Goal: Navigation & Orientation: Find specific page/section

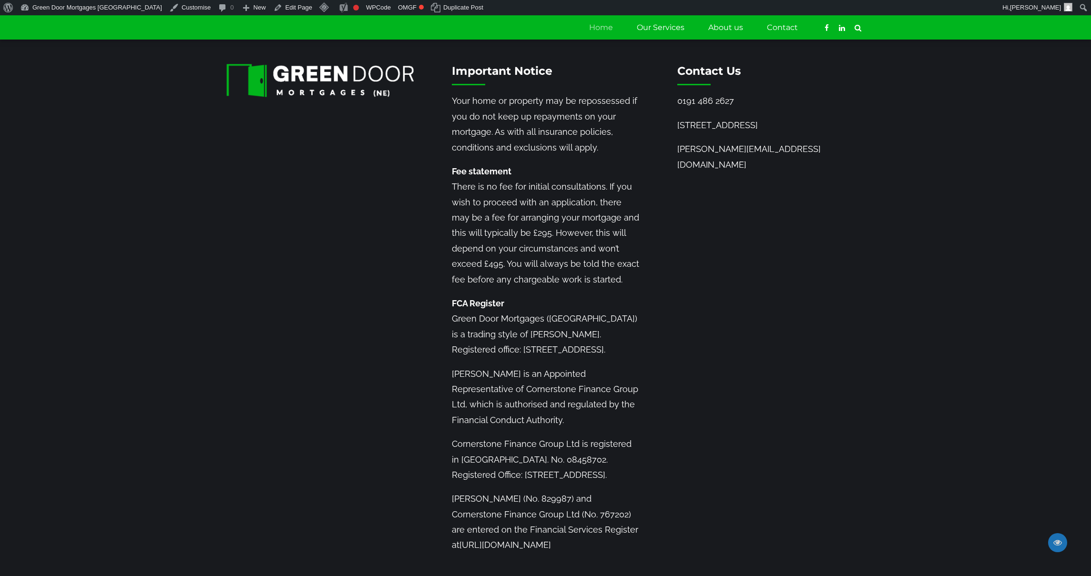
scroll to position [1377, 0]
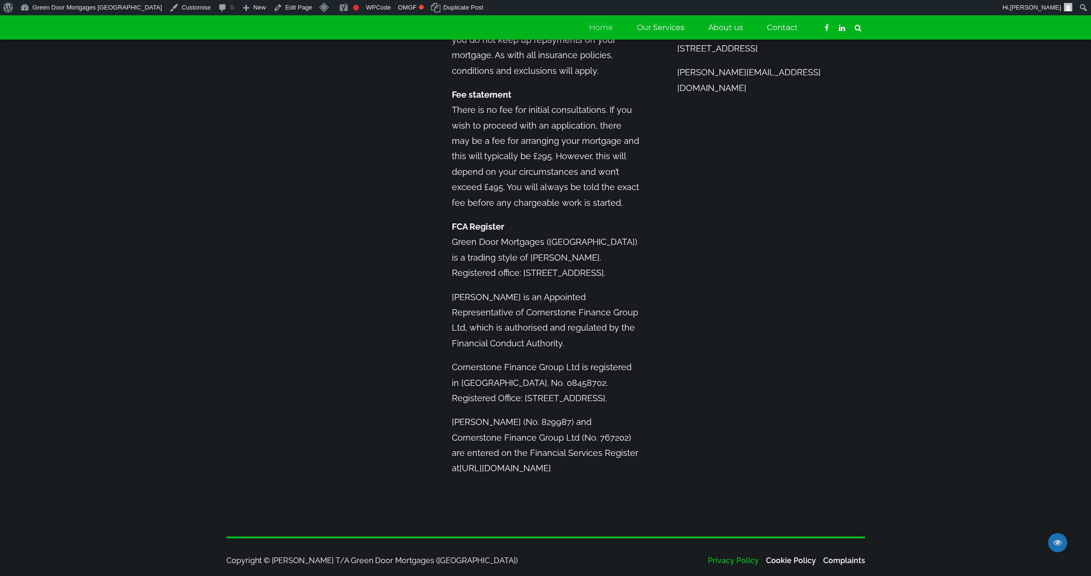
click at [729, 556] on link "Privacy Policy" at bounding box center [733, 560] width 51 height 9
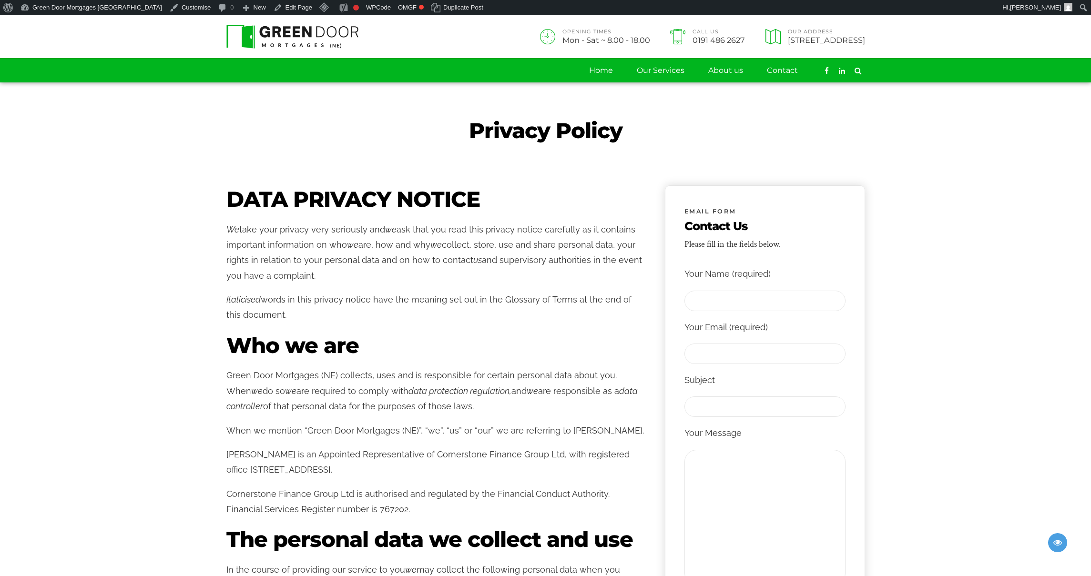
click at [314, 38] on img at bounding box center [292, 37] width 133 height 24
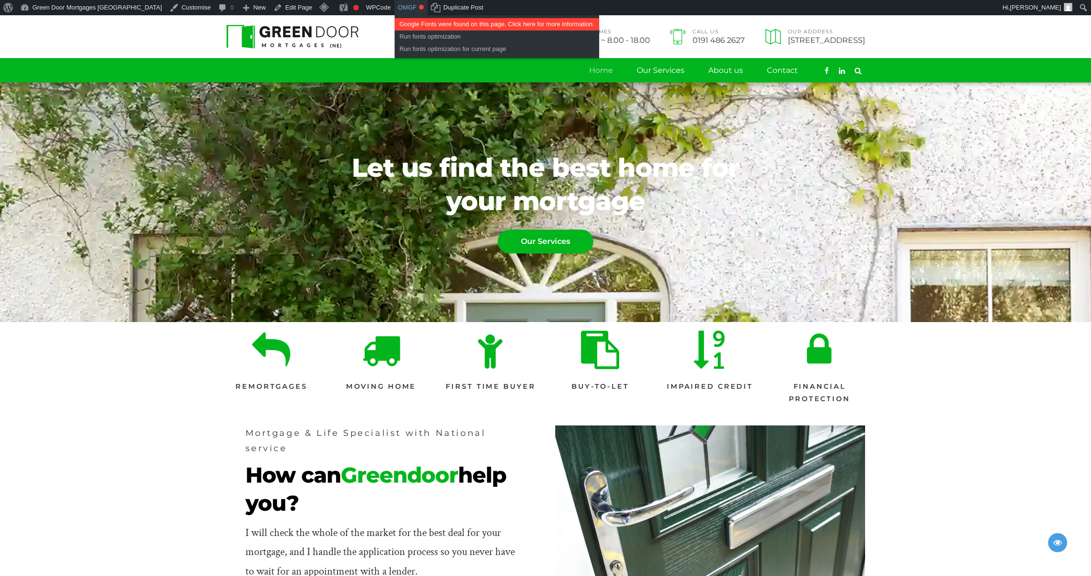
click at [395, 9] on link "OMGF" at bounding box center [411, 7] width 33 height 15
